Goal: Check status: Check status

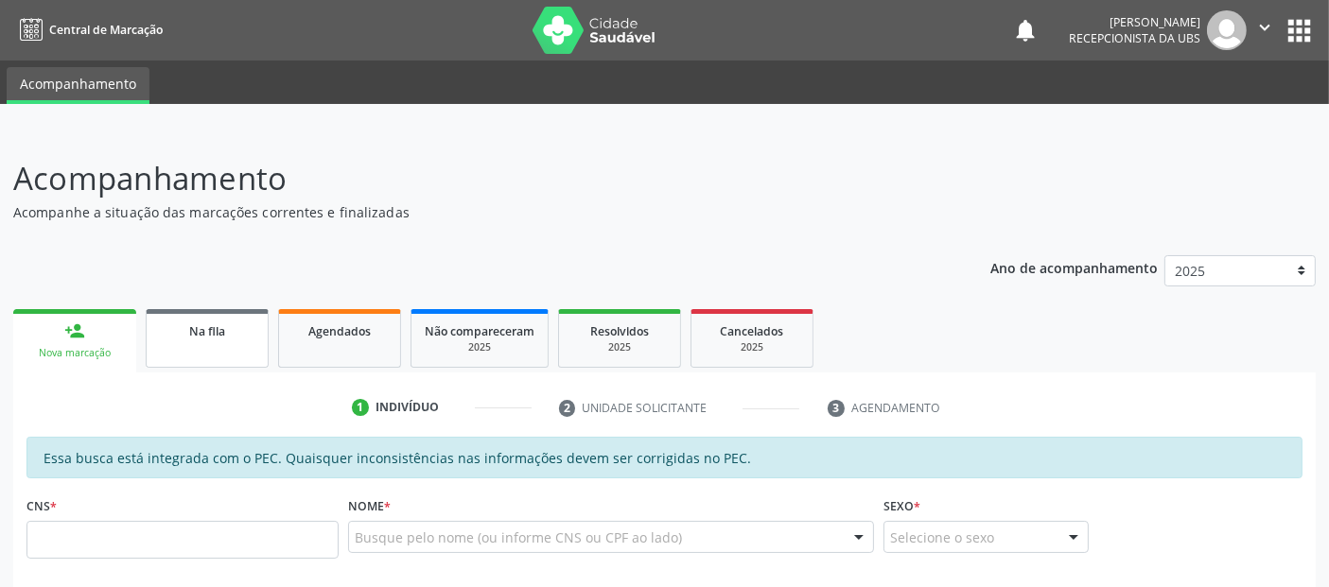
click at [200, 325] on span "Na fila" at bounding box center [207, 331] width 36 height 16
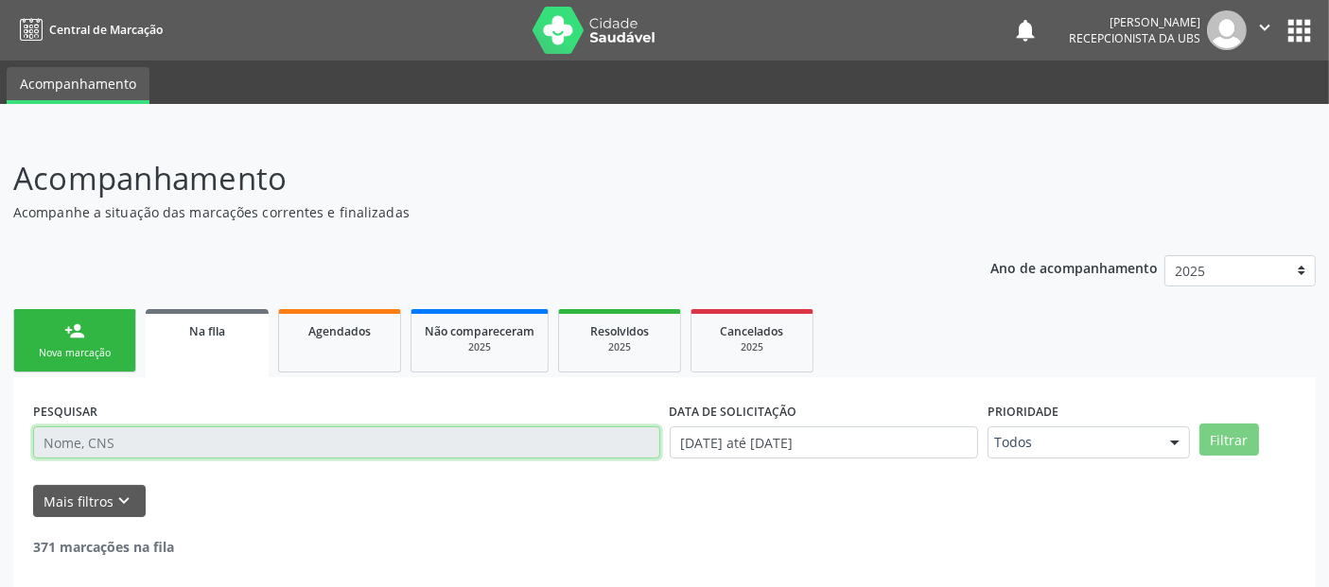
click at [246, 444] on input "text" at bounding box center [346, 443] width 627 height 32
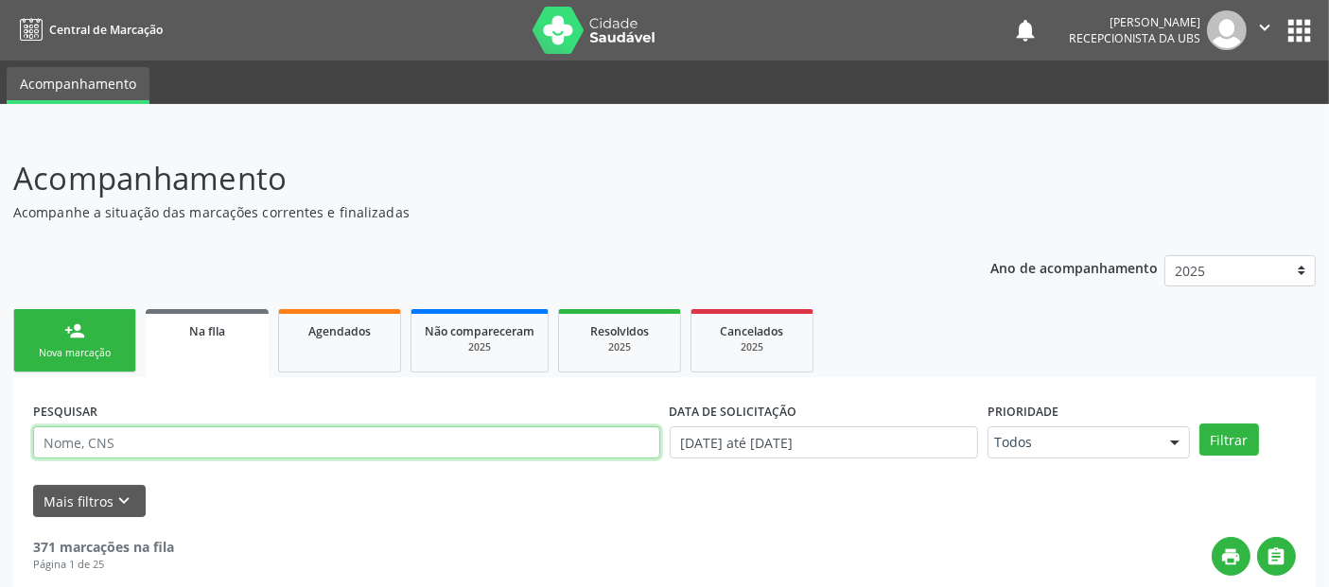
click at [246, 444] on input "text" at bounding box center [346, 443] width 627 height 32
click at [1199, 424] on button "Filtrar" at bounding box center [1229, 440] width 60 height 32
click at [368, 429] on input "NEUSA" at bounding box center [346, 443] width 627 height 32
type input "NEUZA"
click at [1199, 424] on button "Filtrar" at bounding box center [1229, 440] width 60 height 32
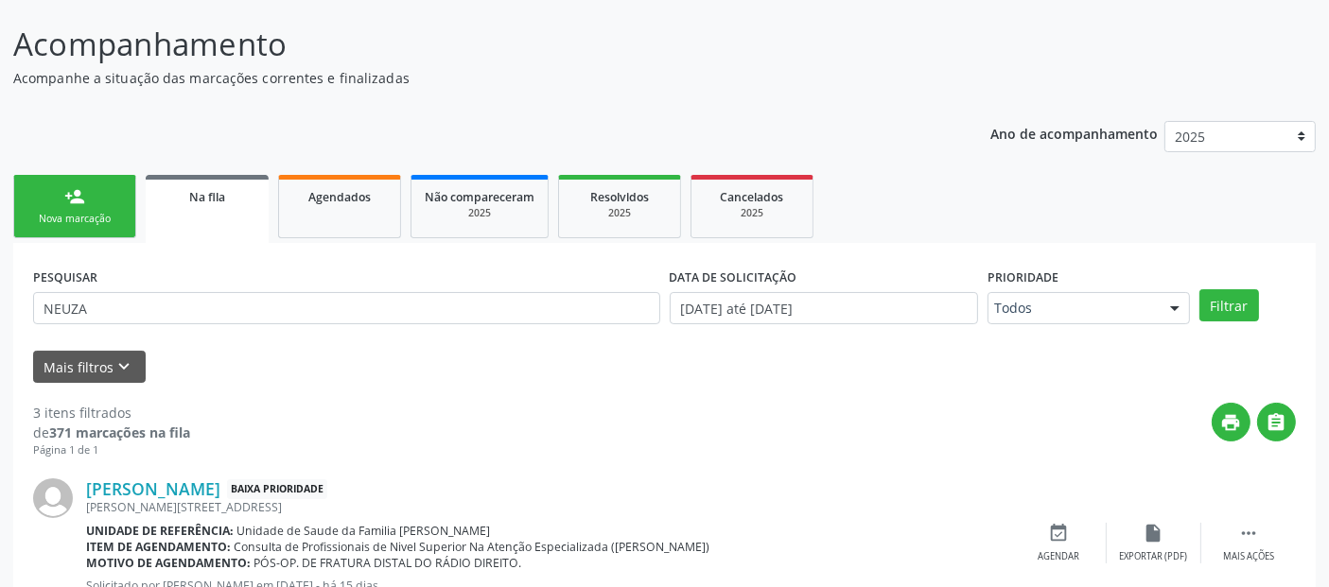
scroll to position [102, 0]
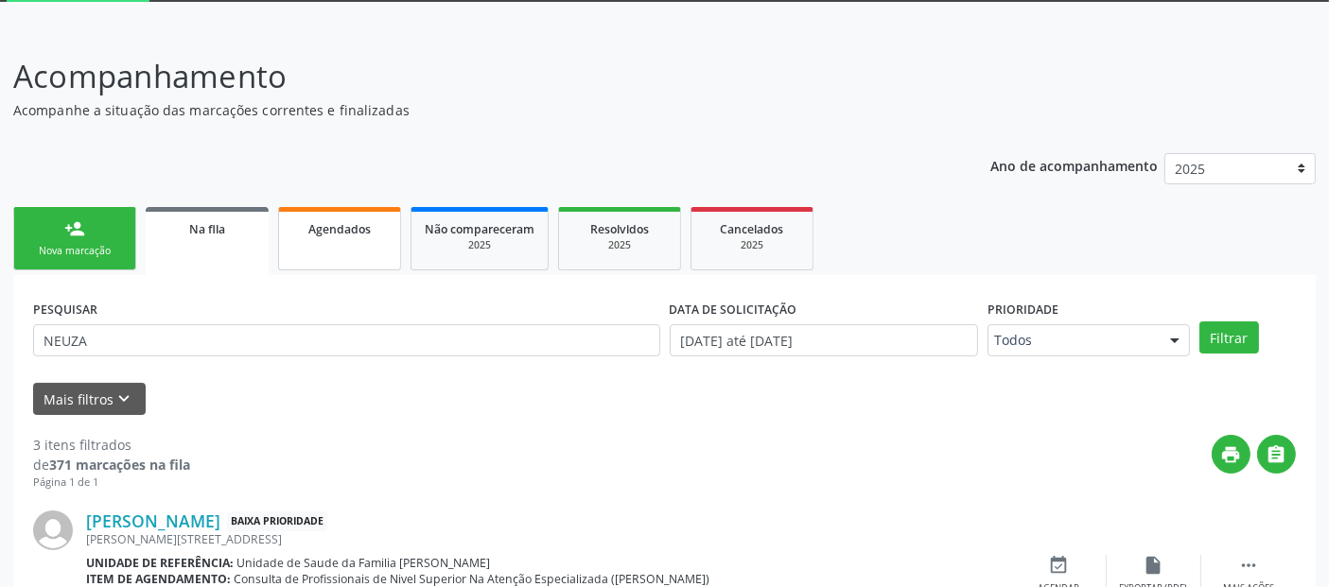
click at [359, 236] on div "Agendados" at bounding box center [339, 228] width 95 height 20
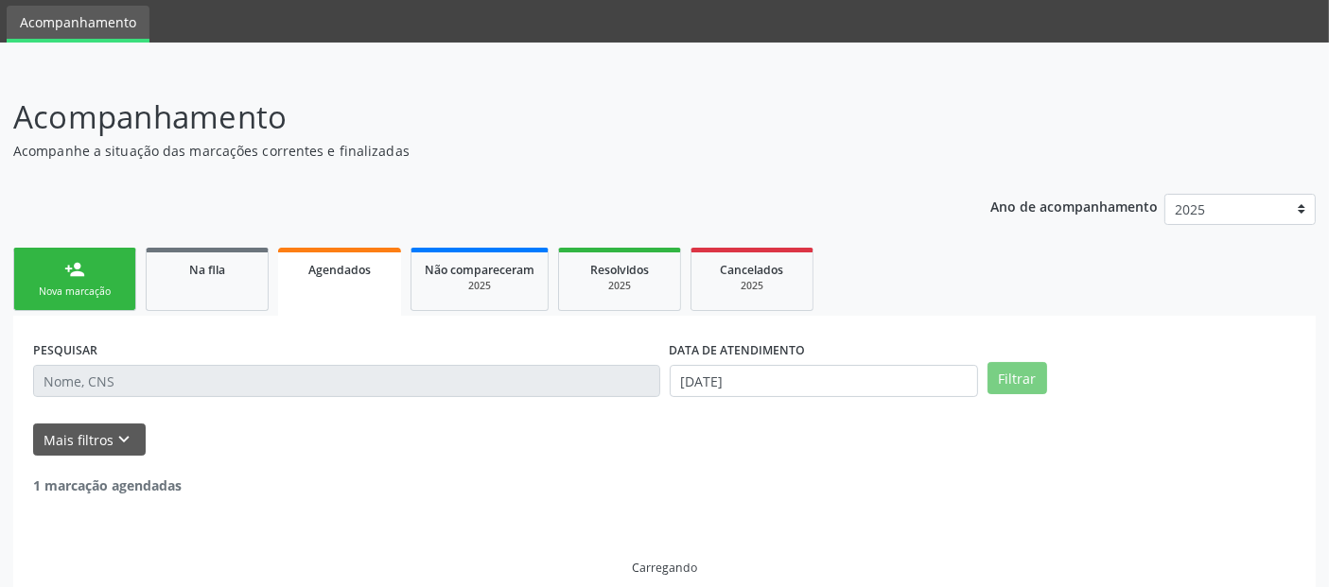
scroll to position [21, 0]
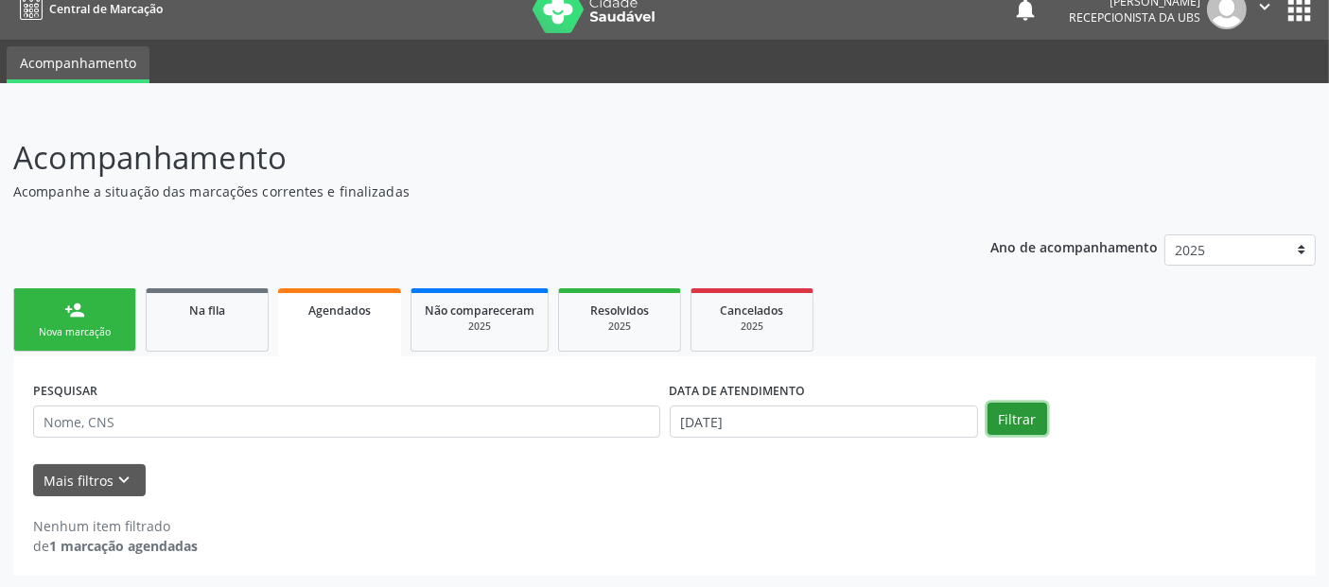
click at [1029, 405] on button "Filtrar" at bounding box center [1017, 419] width 60 height 32
click at [715, 432] on input "[DATE]" at bounding box center [824, 422] width 308 height 32
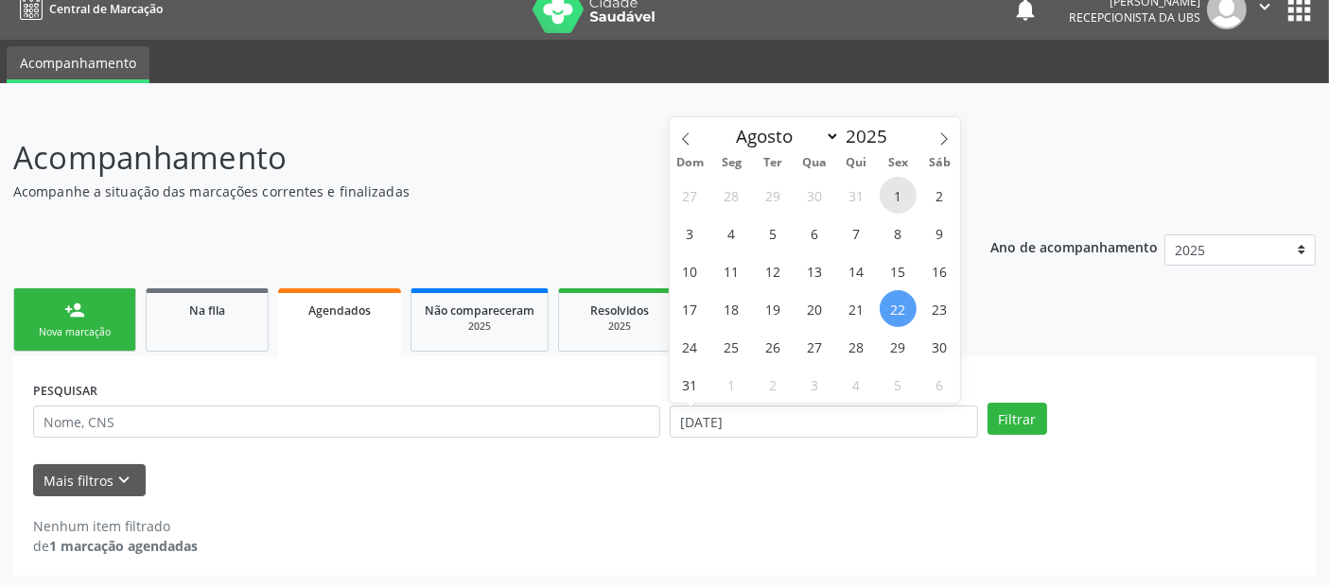
click at [899, 195] on span "1" at bounding box center [898, 195] width 37 height 37
type input "[DATE]"
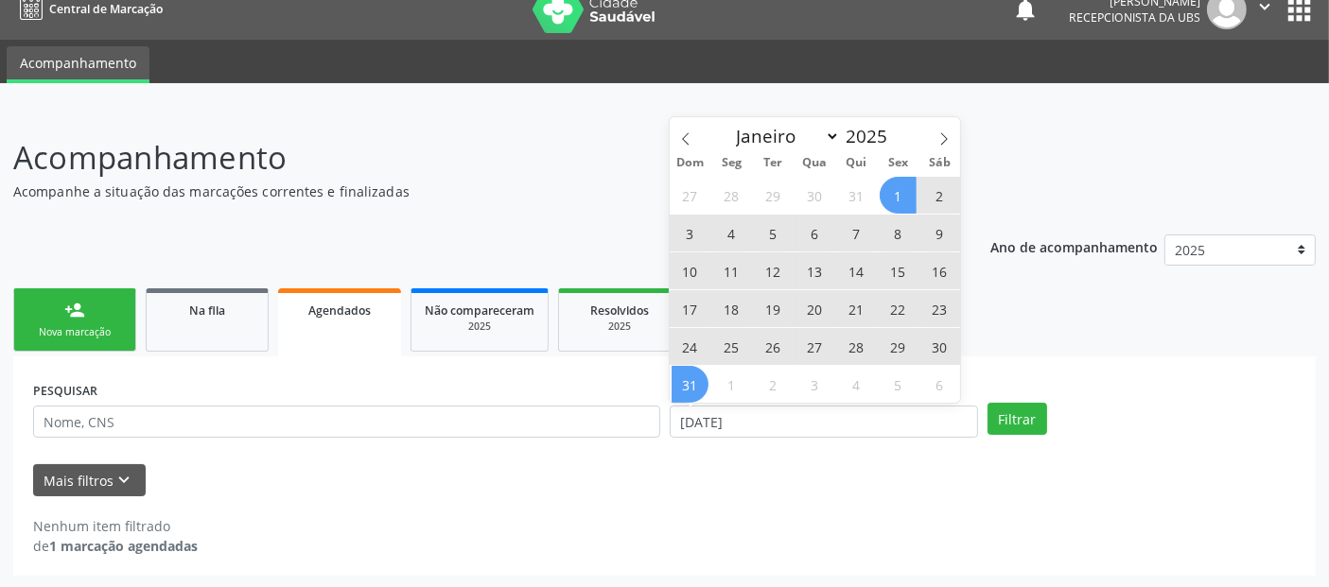
click at [690, 382] on span "31" at bounding box center [690, 384] width 37 height 37
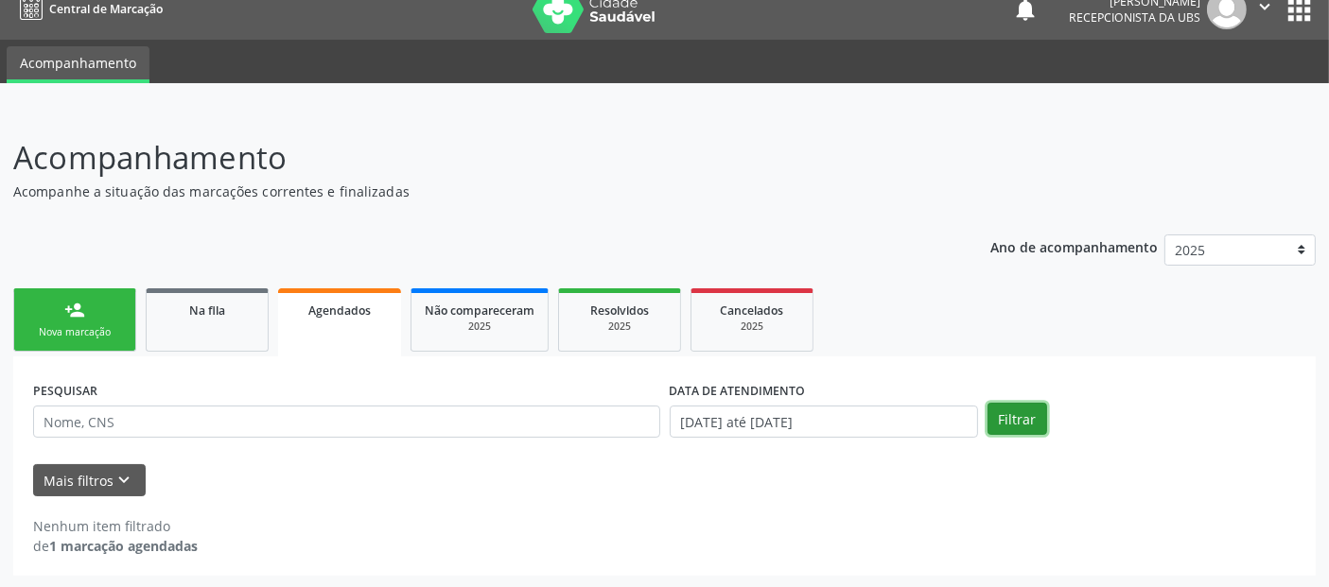
click at [1032, 423] on button "Filtrar" at bounding box center [1017, 419] width 60 height 32
click at [1040, 435] on div "PESQUISAR DATA DE ATENDIMENTO [DATE] até [DATE] Filtrar" at bounding box center [664, 413] width 1272 height 74
click at [1019, 423] on button "Filtrar" at bounding box center [1017, 419] width 60 height 32
click at [143, 479] on div "Mais filtros keyboard_arrow_down" at bounding box center [664, 480] width 1272 height 33
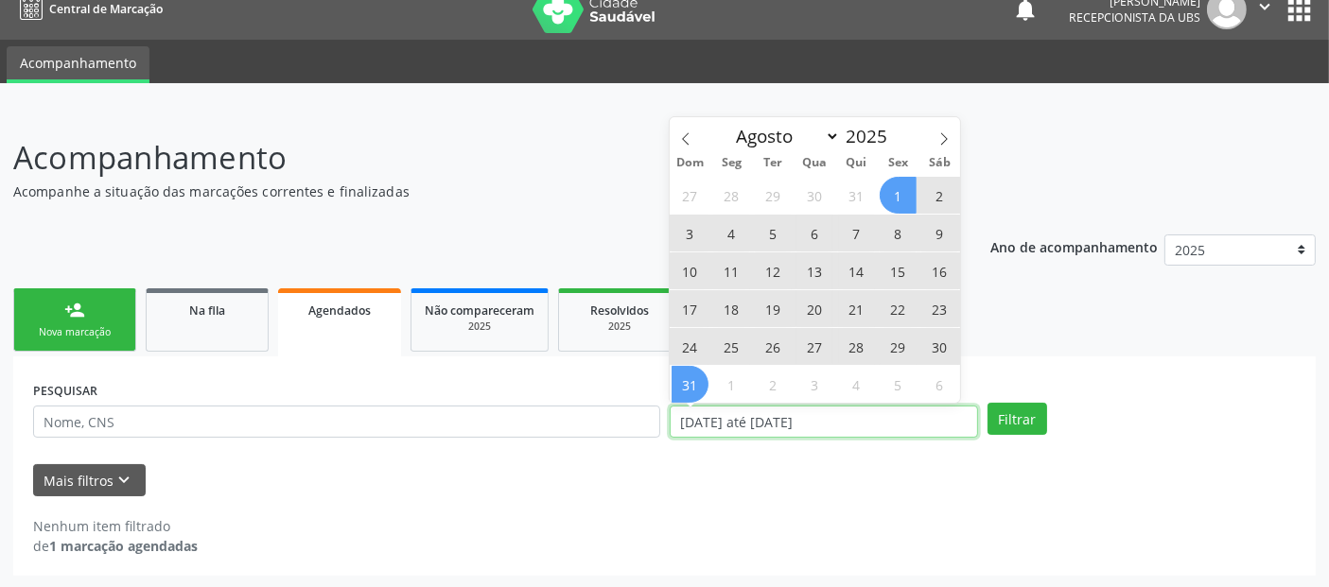
click at [725, 423] on input "[DATE] até [DATE]" at bounding box center [824, 422] width 308 height 32
click at [689, 135] on icon at bounding box center [685, 138] width 13 height 13
select select "6"
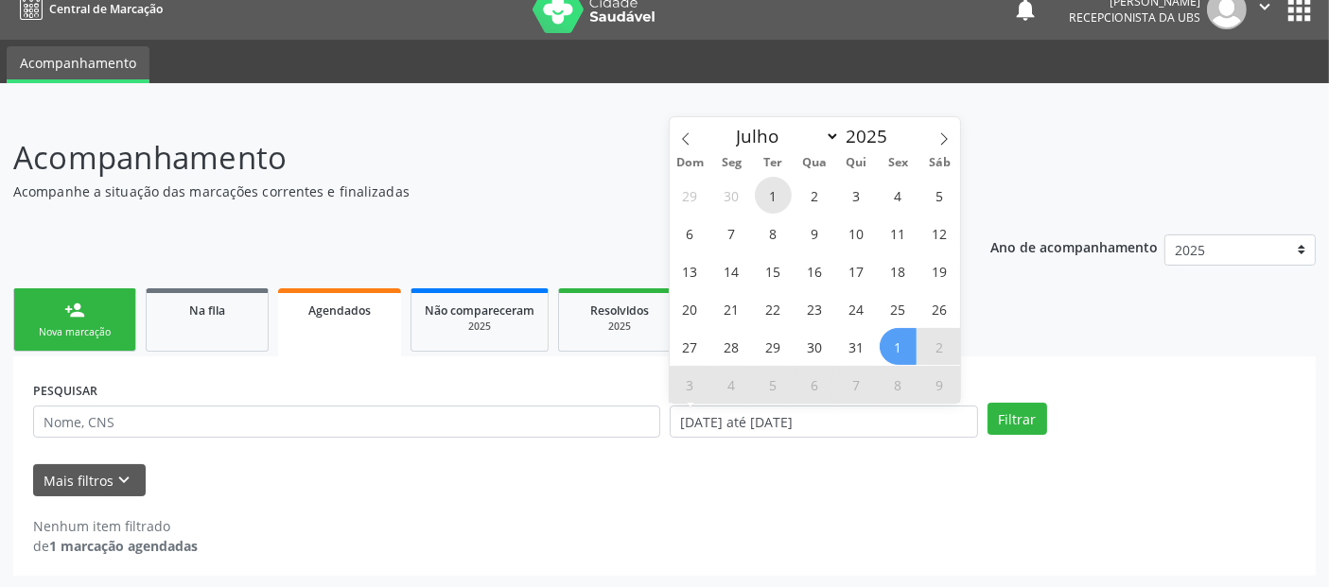
click at [779, 201] on span "1" at bounding box center [773, 195] width 37 height 37
type input "[DATE]"
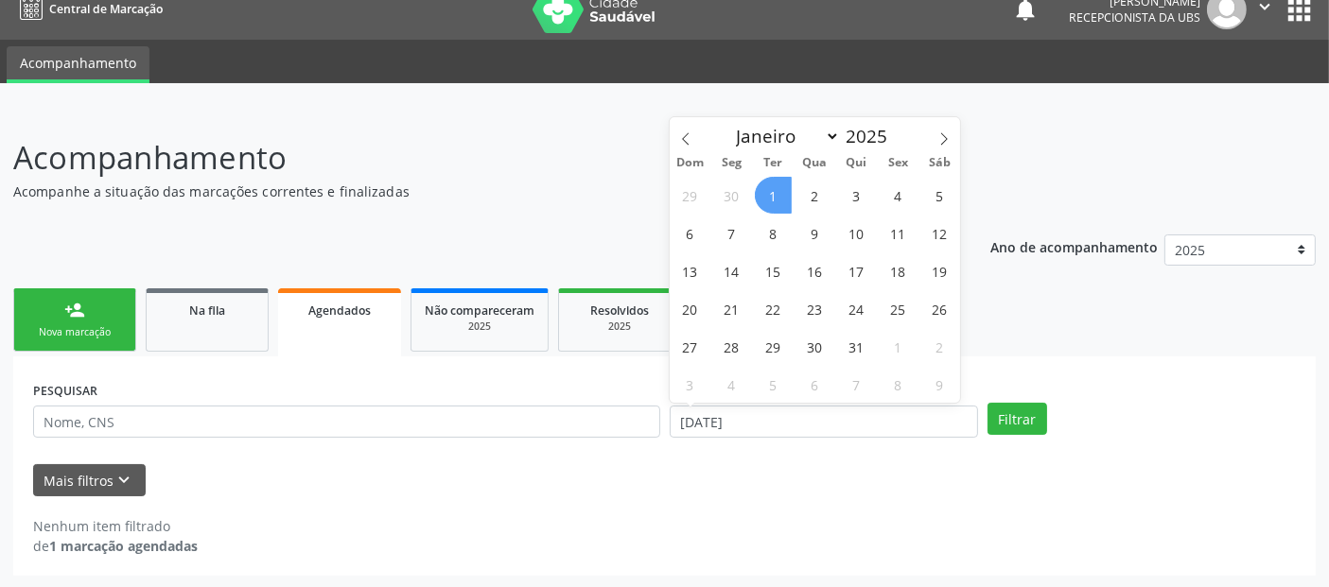
click at [779, 201] on span "1" at bounding box center [773, 195] width 37 height 37
select select "6"
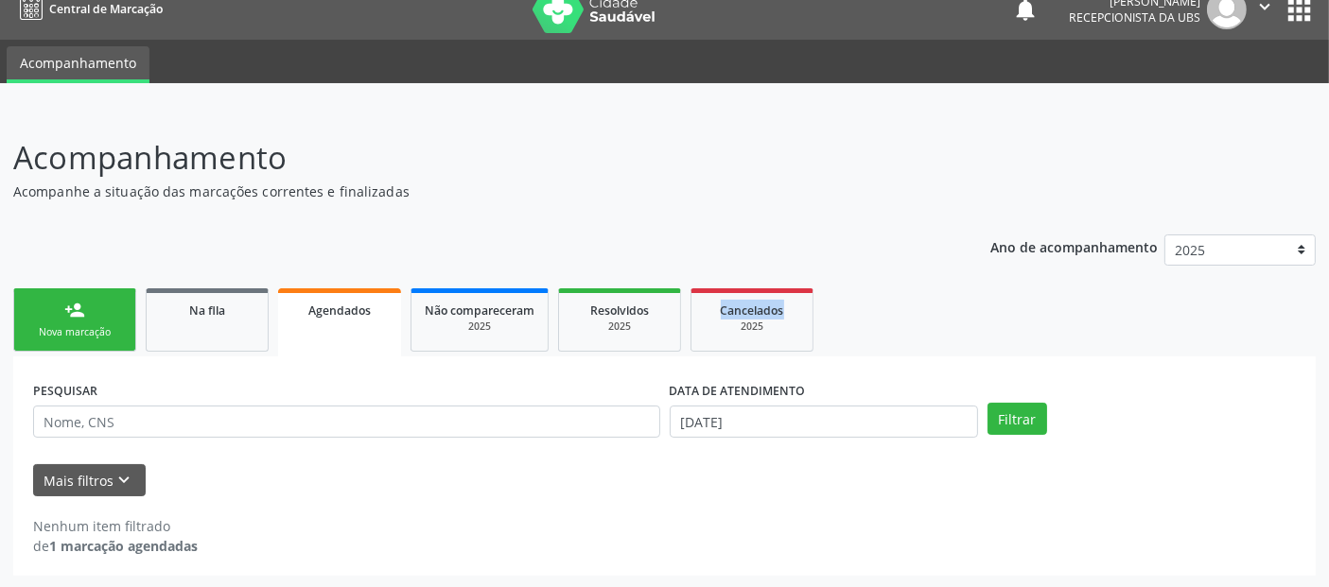
click at [783, 206] on div "Acompanhamento Acompanhe a situação das marcações correntes e finalizadas Relat…" at bounding box center [664, 355] width 1302 height 442
click at [781, 424] on input "[DATE]" at bounding box center [824, 422] width 308 height 32
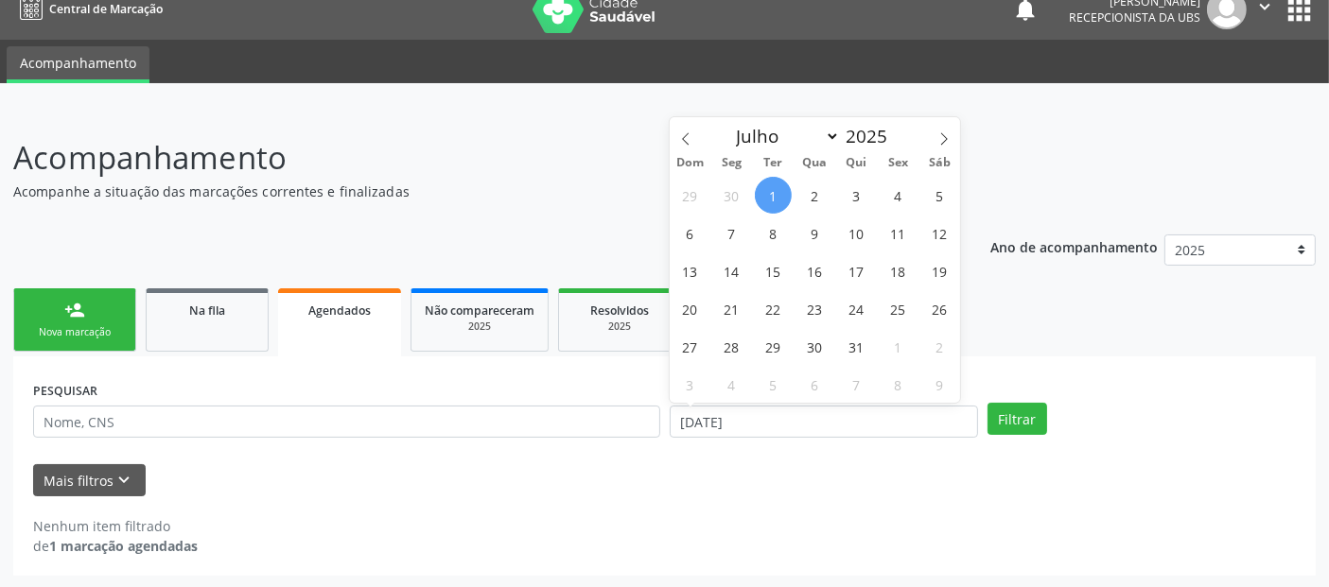
click at [785, 193] on span "1" at bounding box center [773, 195] width 37 height 37
type input "[DATE]"
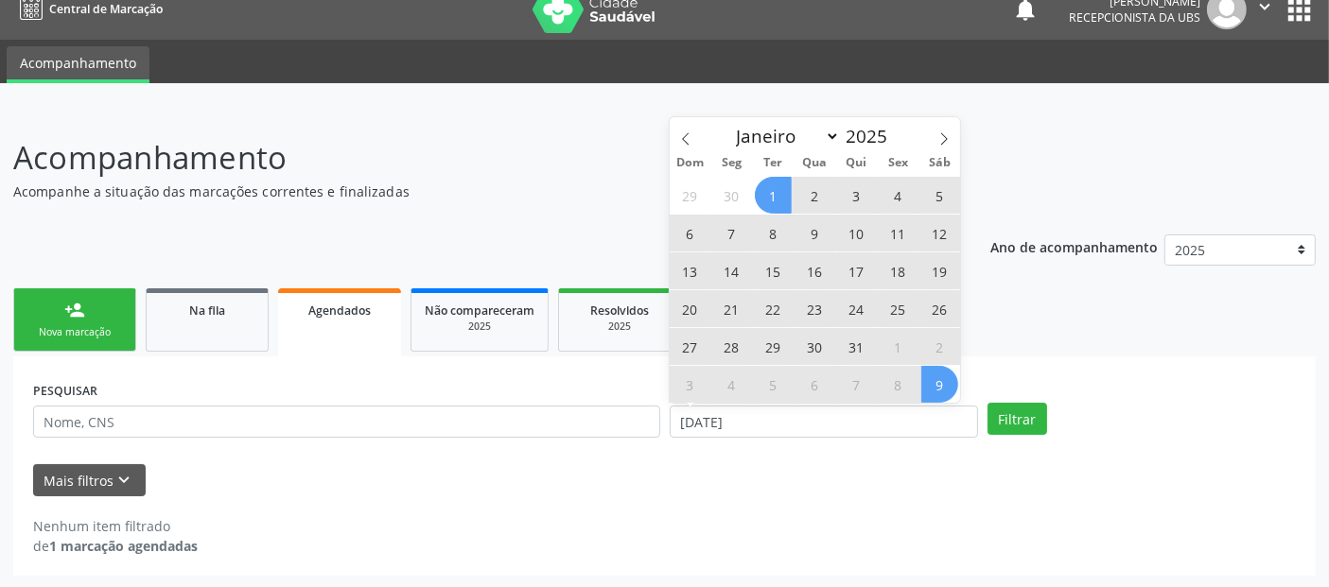
click at [936, 379] on span "9" at bounding box center [939, 384] width 37 height 37
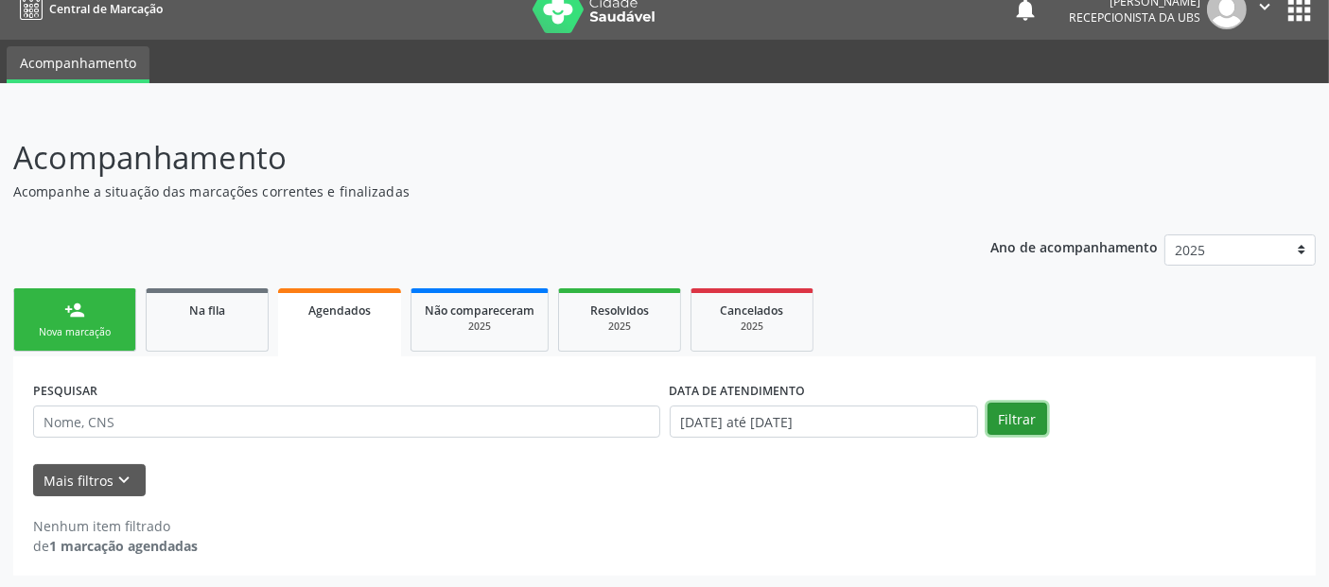
click at [1029, 424] on button "Filtrar" at bounding box center [1017, 419] width 60 height 32
